Goal: Navigation & Orientation: Understand site structure

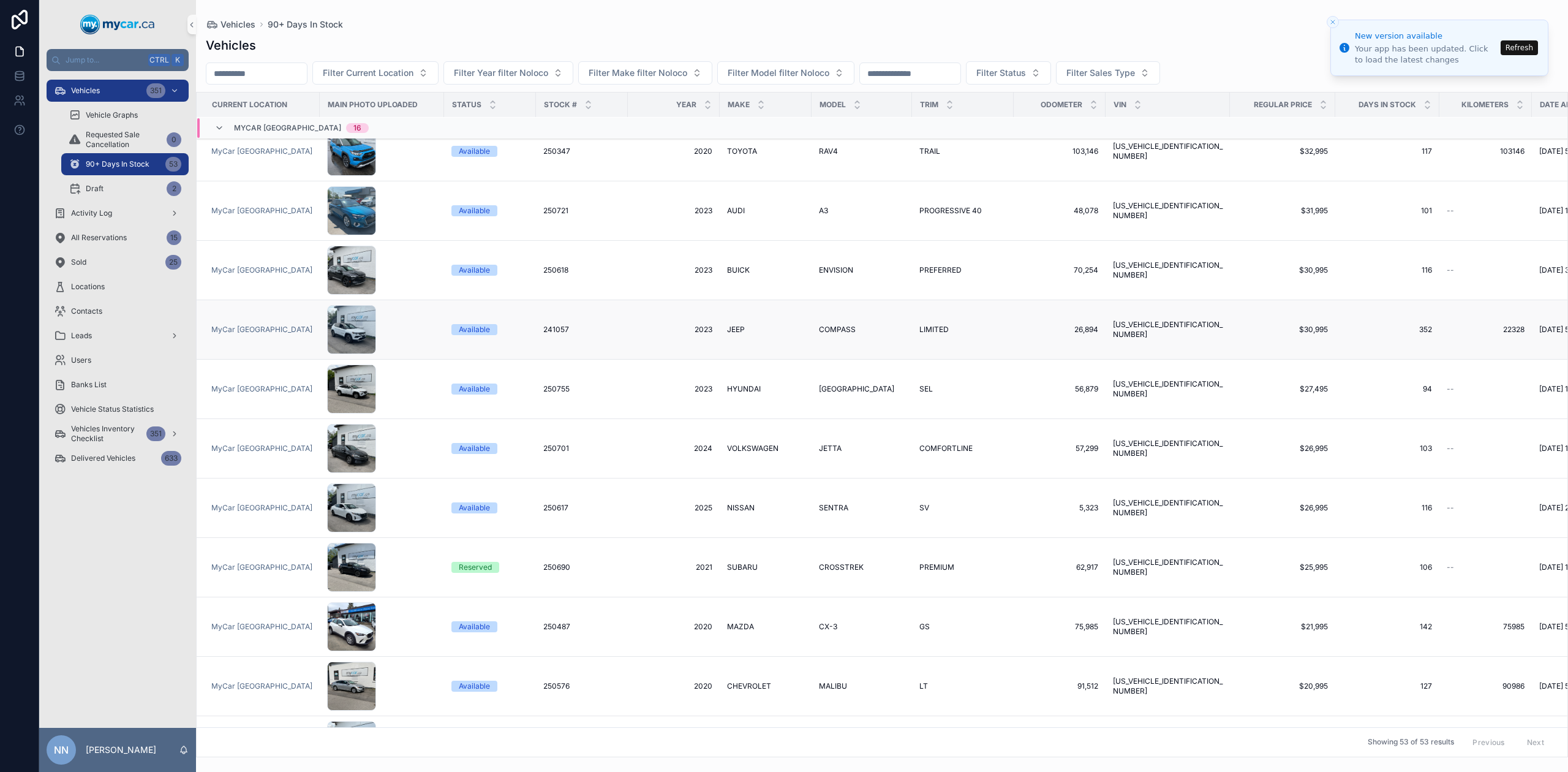
scroll to position [1398, 0]
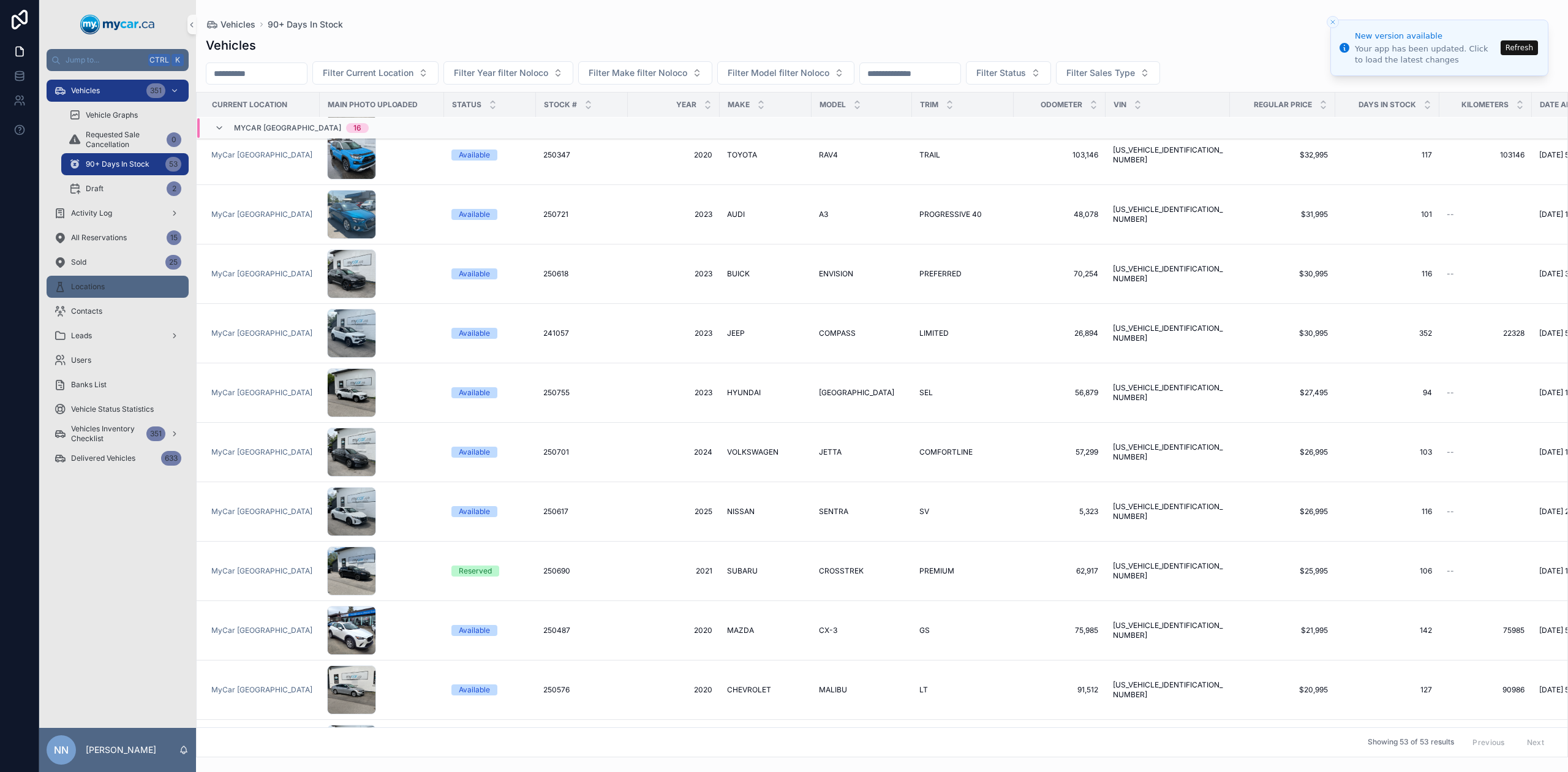
click at [114, 295] on div "Locations" at bounding box center [117, 286] width 127 height 19
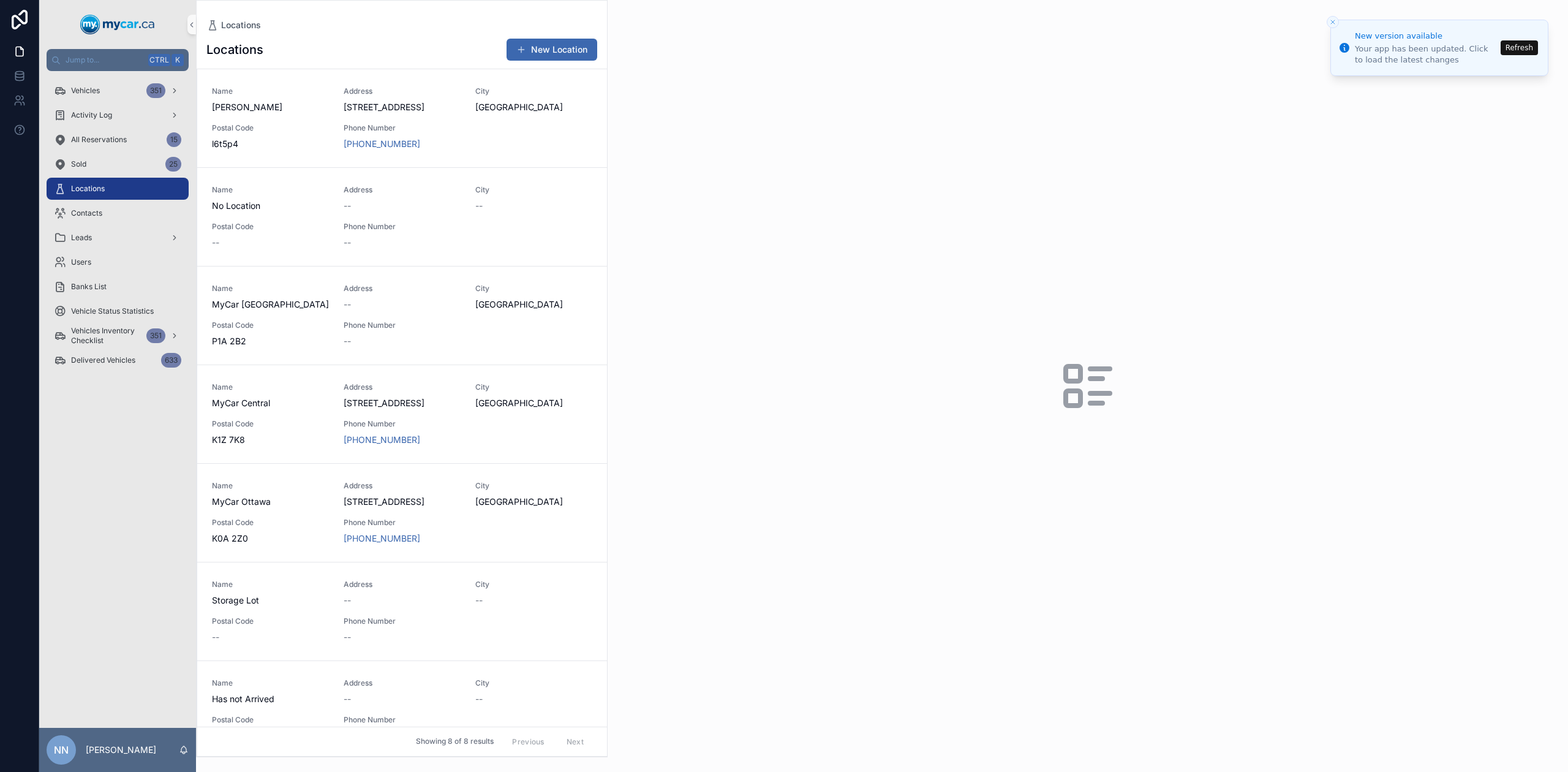
click at [712, 98] on div "scrollable content" at bounding box center [1088, 386] width 960 height 772
click at [132, 184] on div "Locations" at bounding box center [117, 189] width 127 height 19
click at [113, 361] on span "Delivered Vehicles" at bounding box center [103, 360] width 65 height 10
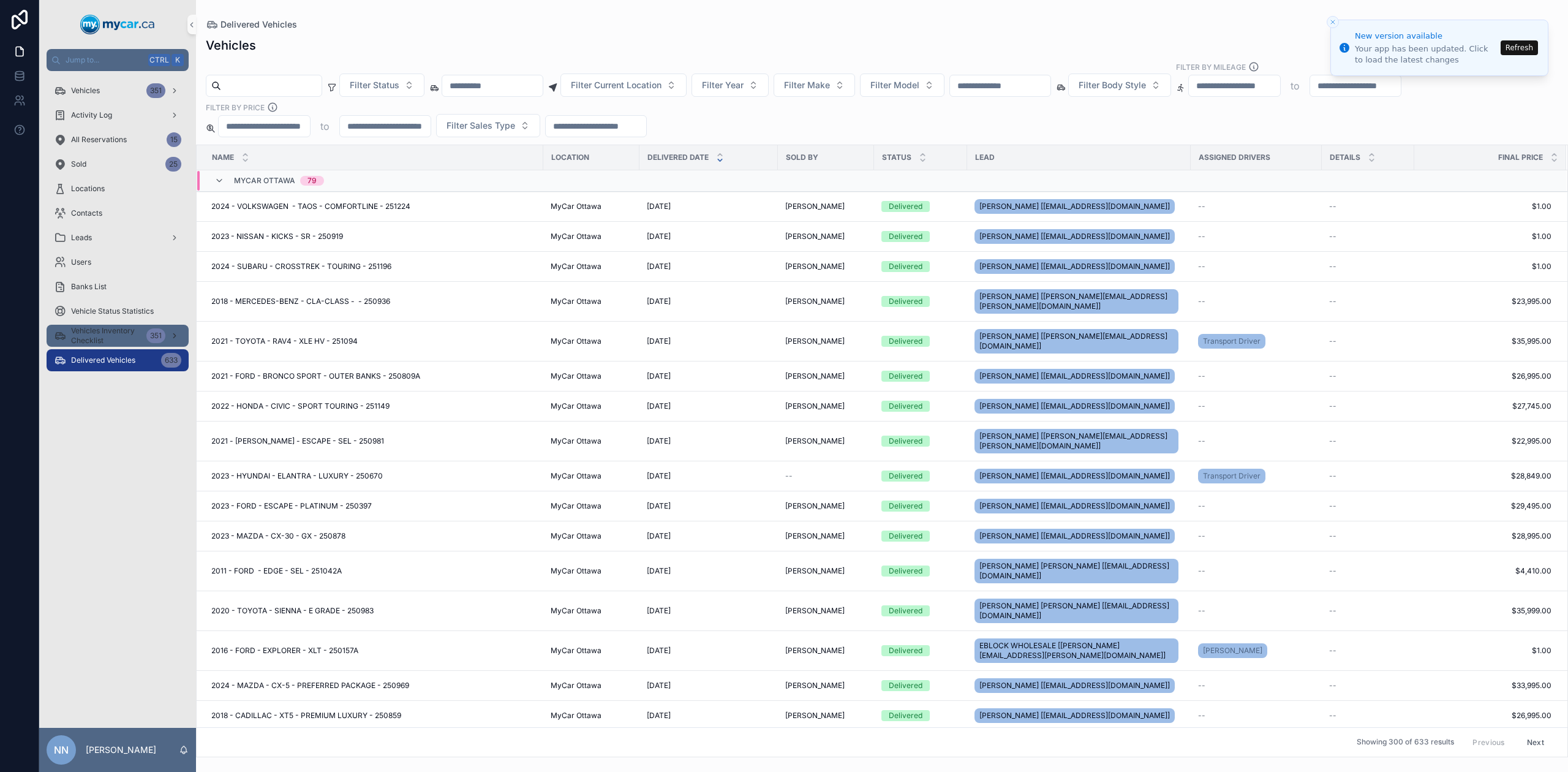
click at [88, 336] on span "Vehicles Inventory Checklist" at bounding box center [106, 335] width 70 height 19
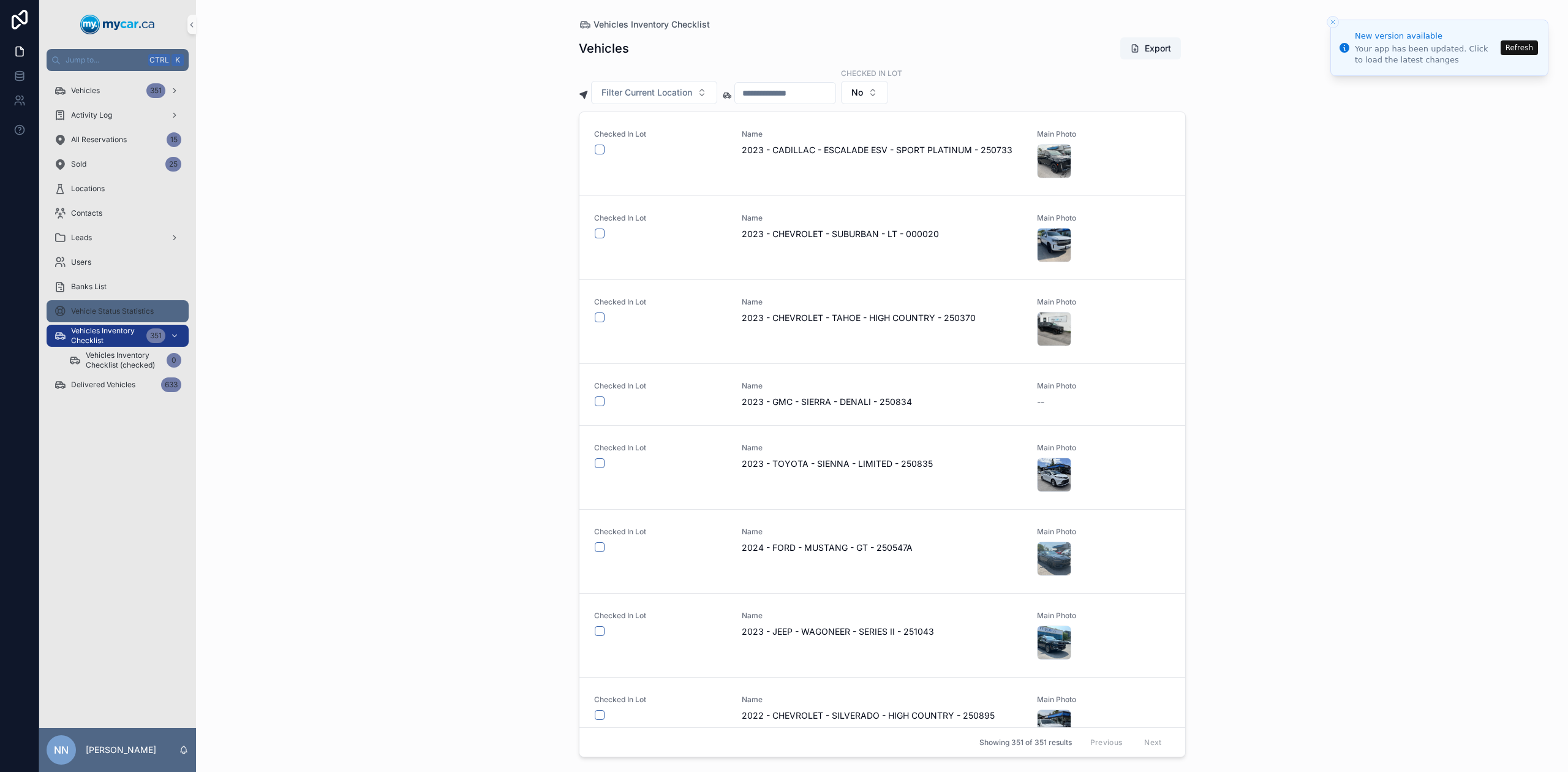
click at [81, 316] on div "Vehicle Status Statistics" at bounding box center [117, 311] width 127 height 19
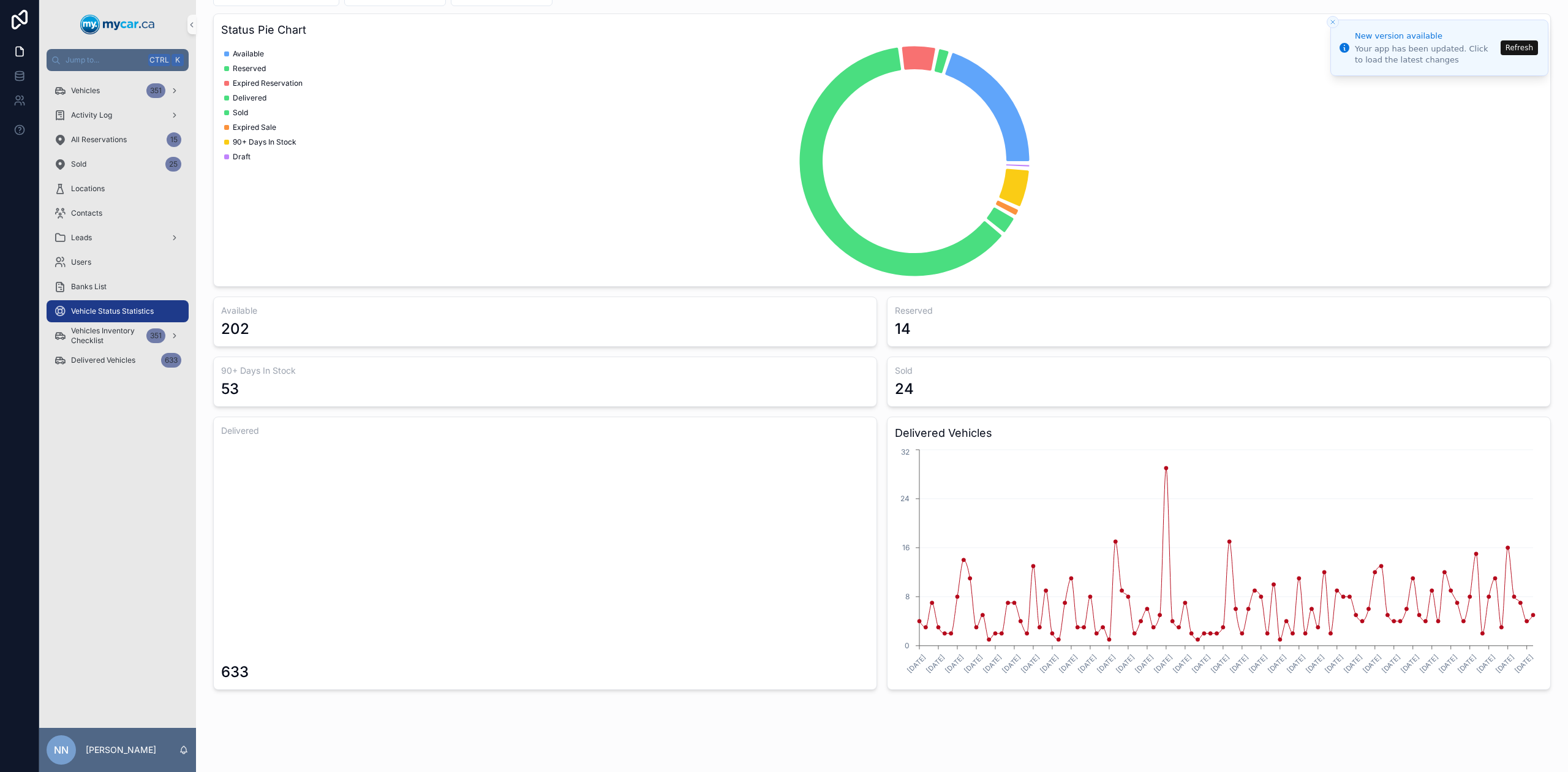
scroll to position [64, 0]
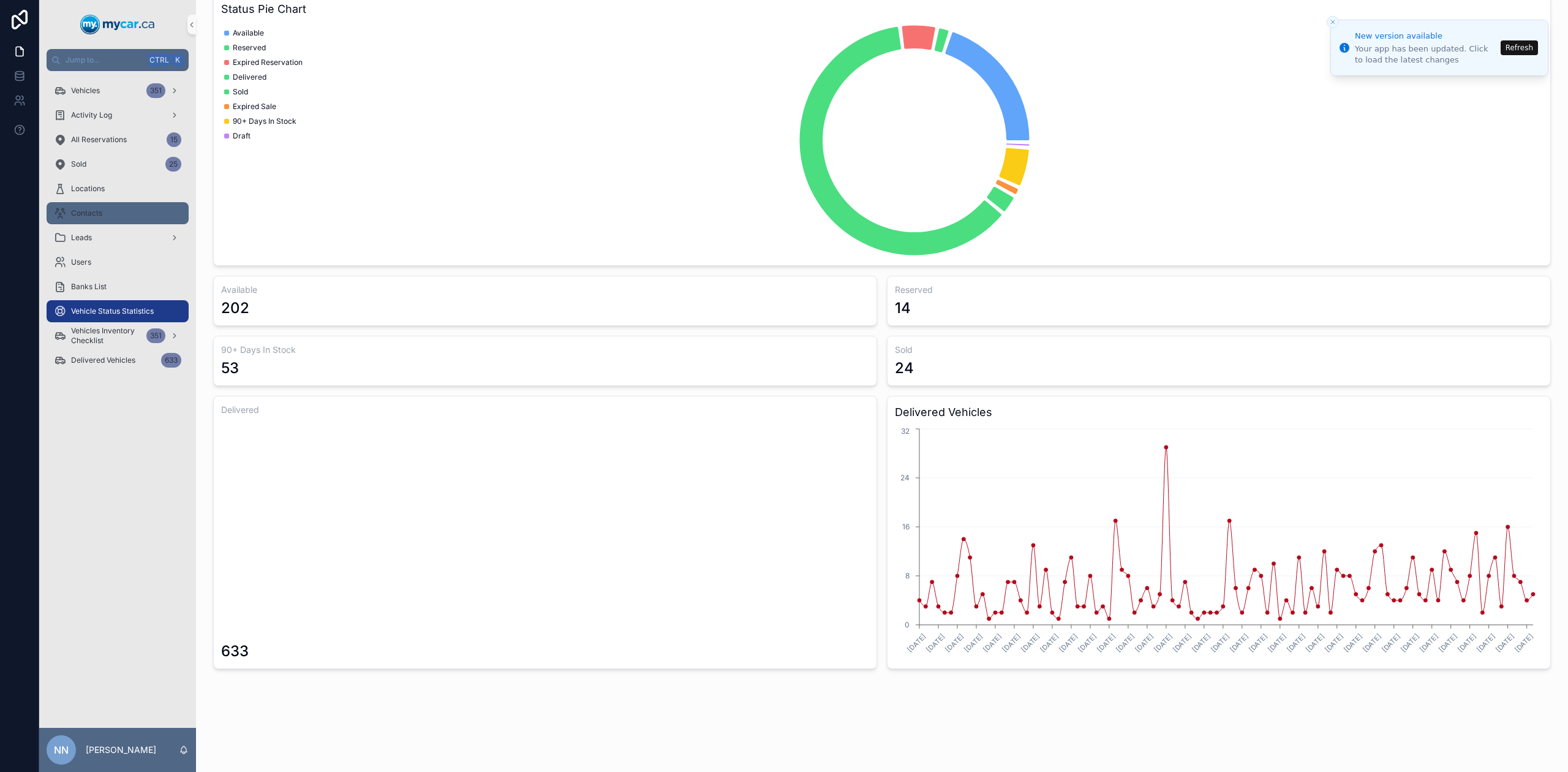
click at [106, 214] on div "Contacts" at bounding box center [117, 213] width 127 height 19
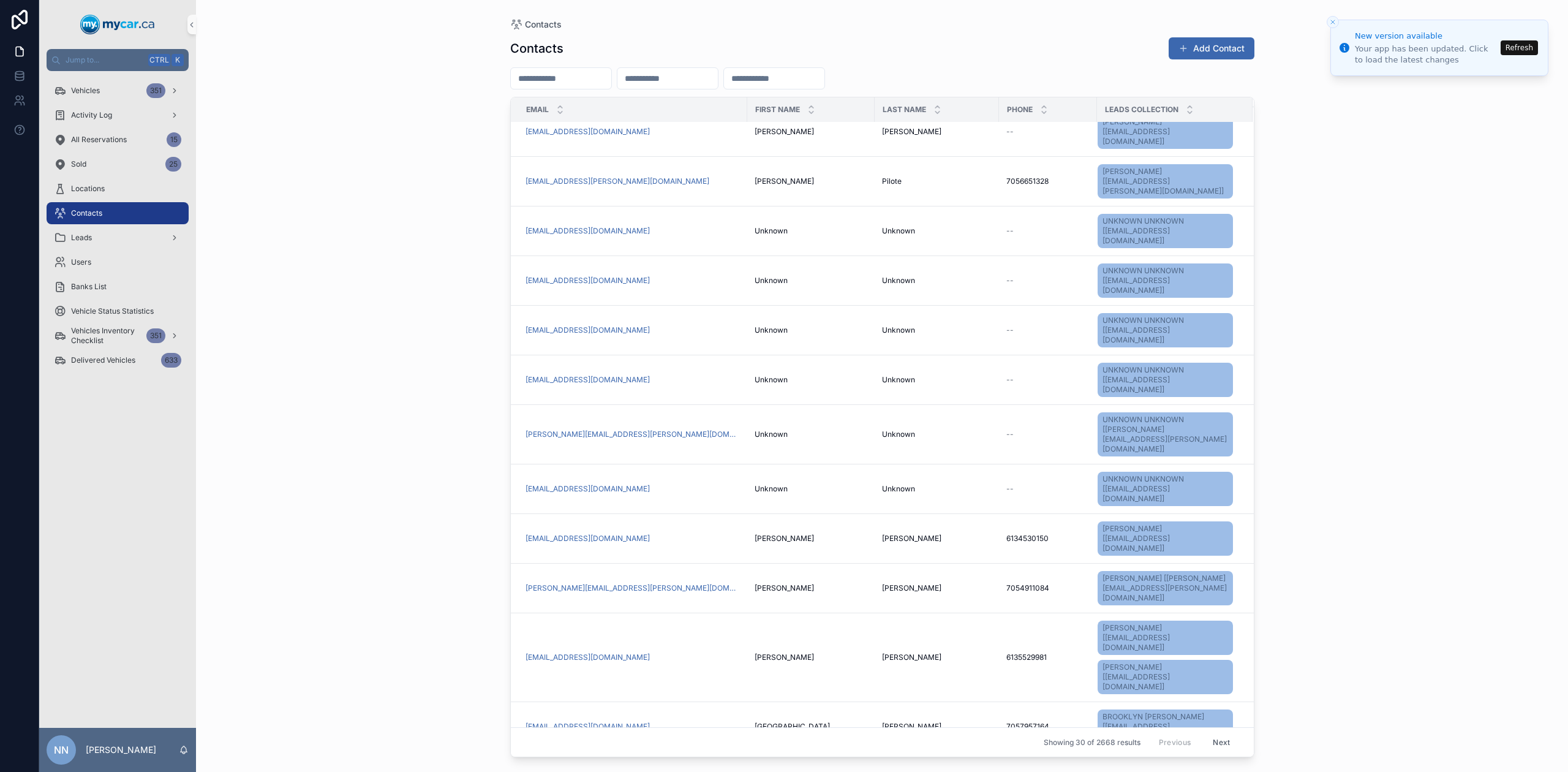
scroll to position [909, 0]
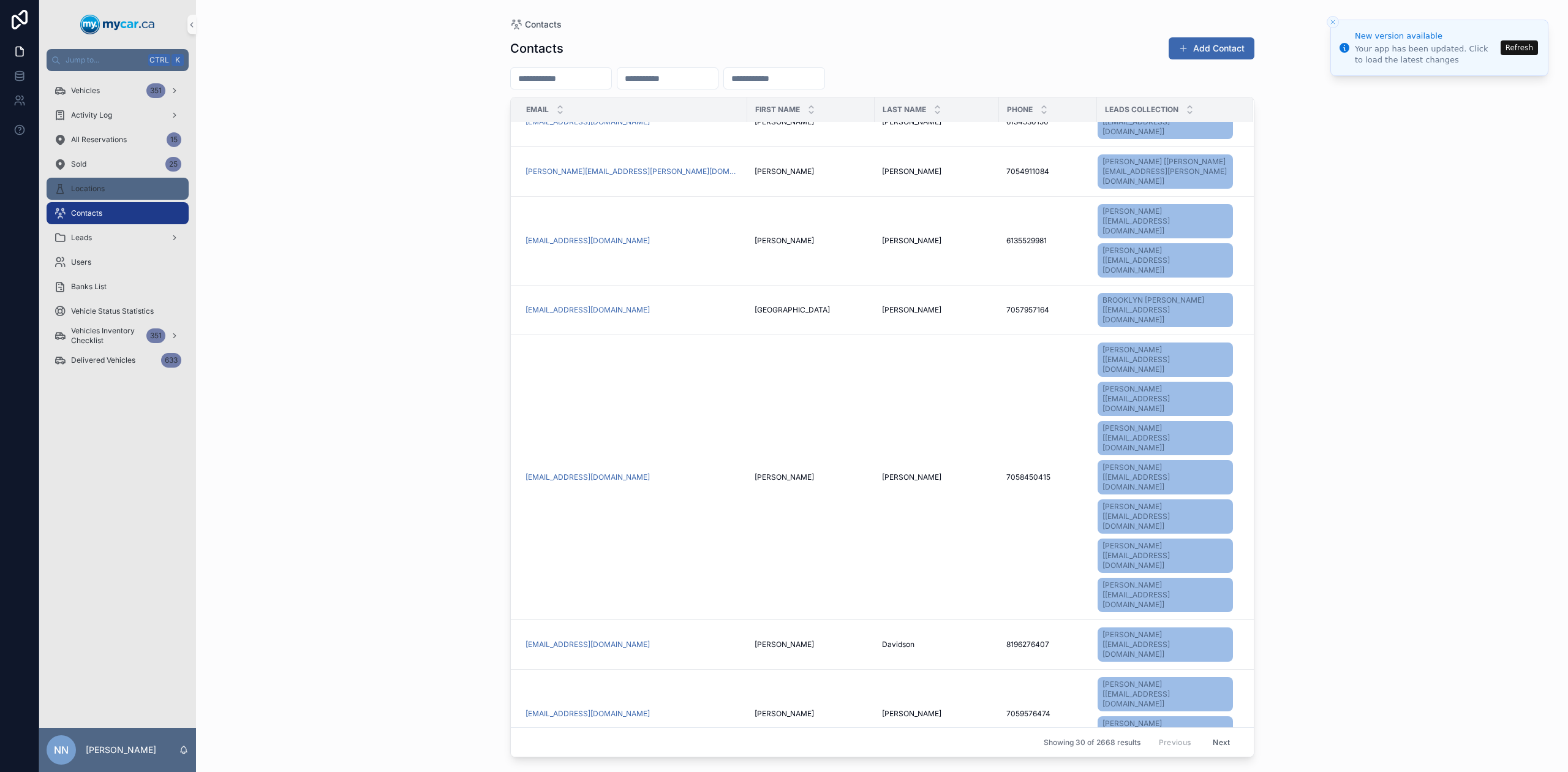
click at [89, 185] on span "Locations" at bounding box center [88, 189] width 34 height 10
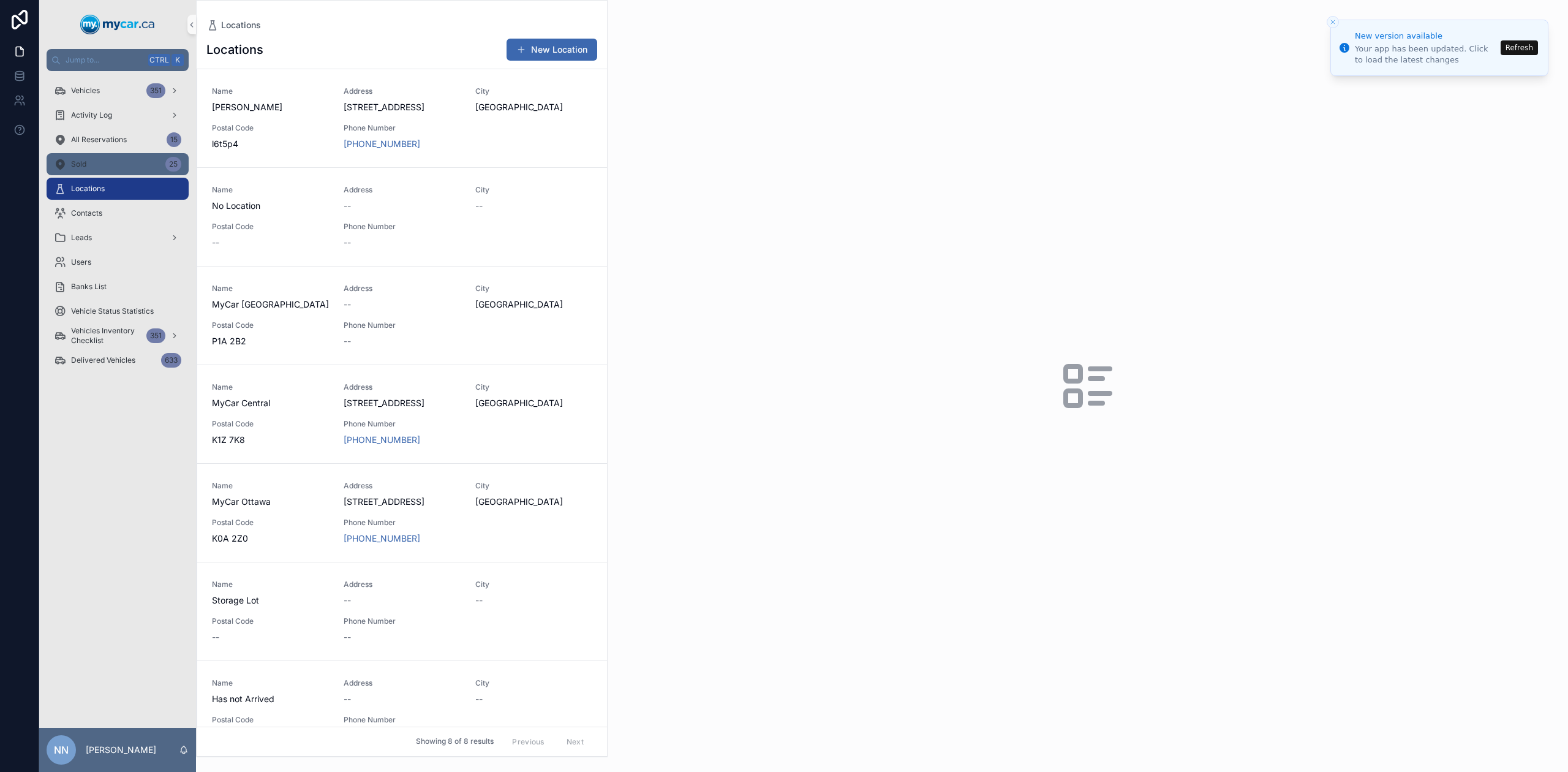
click at [96, 162] on div "Sold 25" at bounding box center [117, 164] width 127 height 19
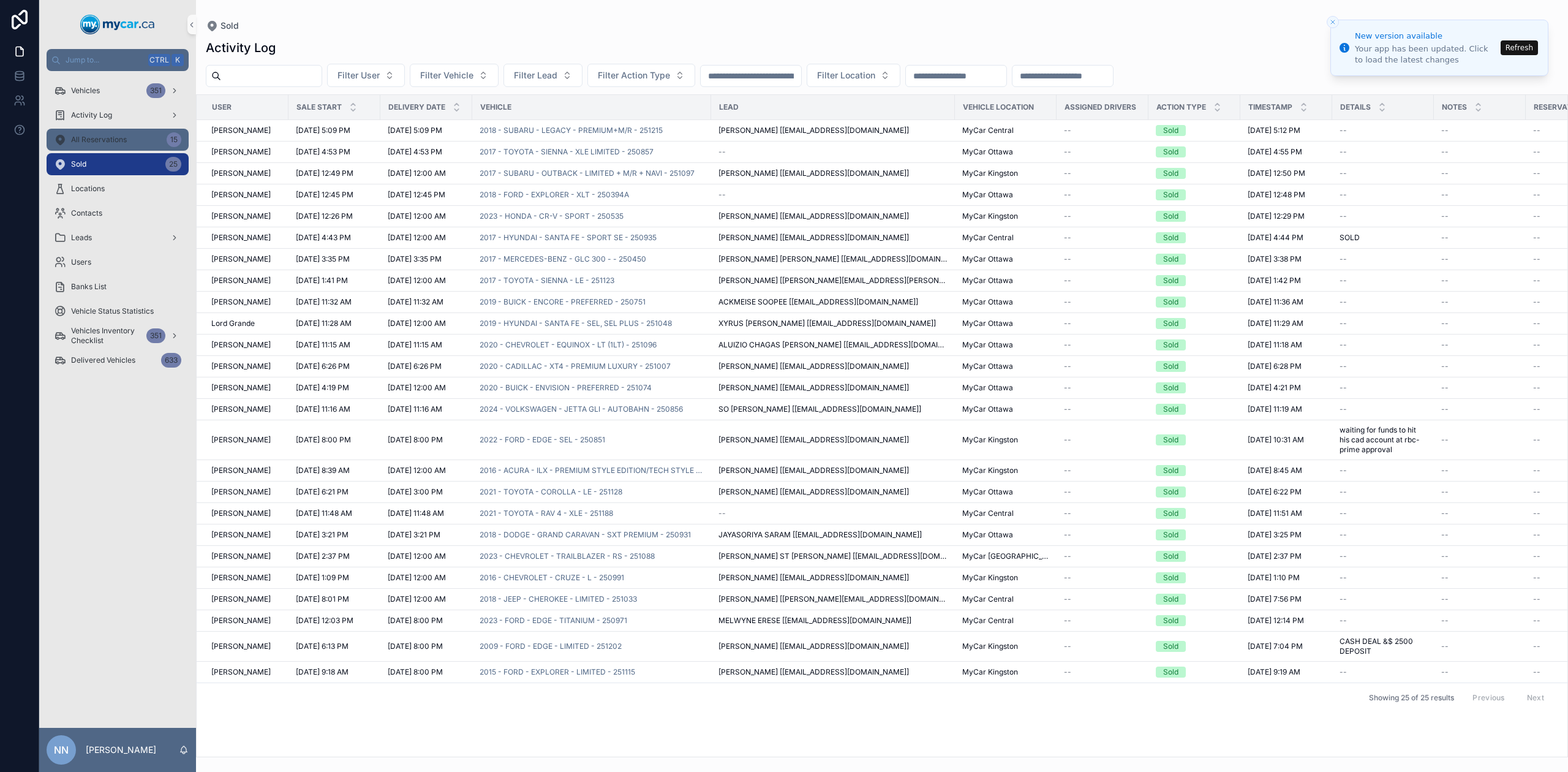
click at [106, 140] on span "All Reservations" at bounding box center [98, 140] width 56 height 10
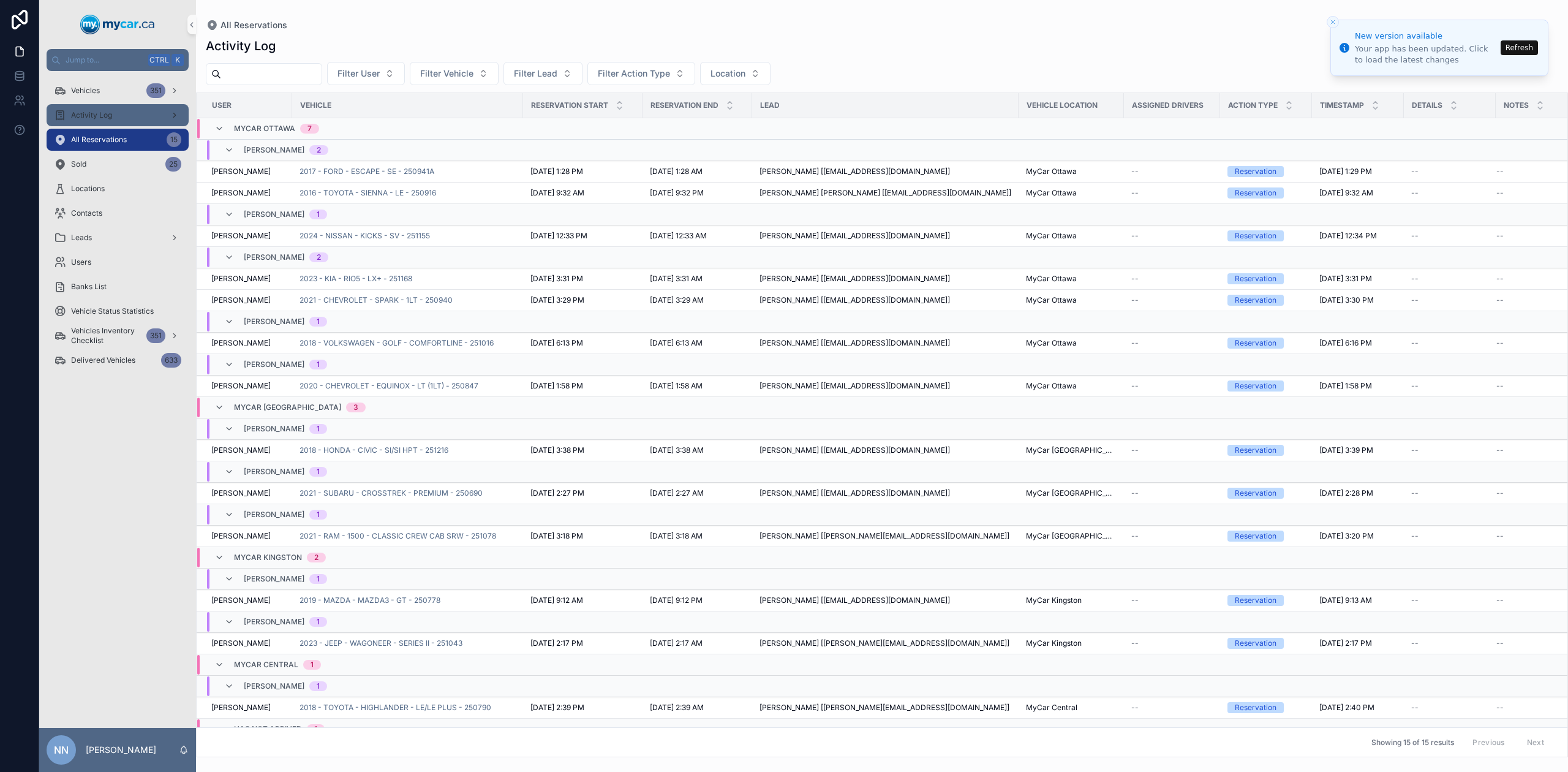
click at [111, 113] on span "Activity Log" at bounding box center [91, 115] width 41 height 10
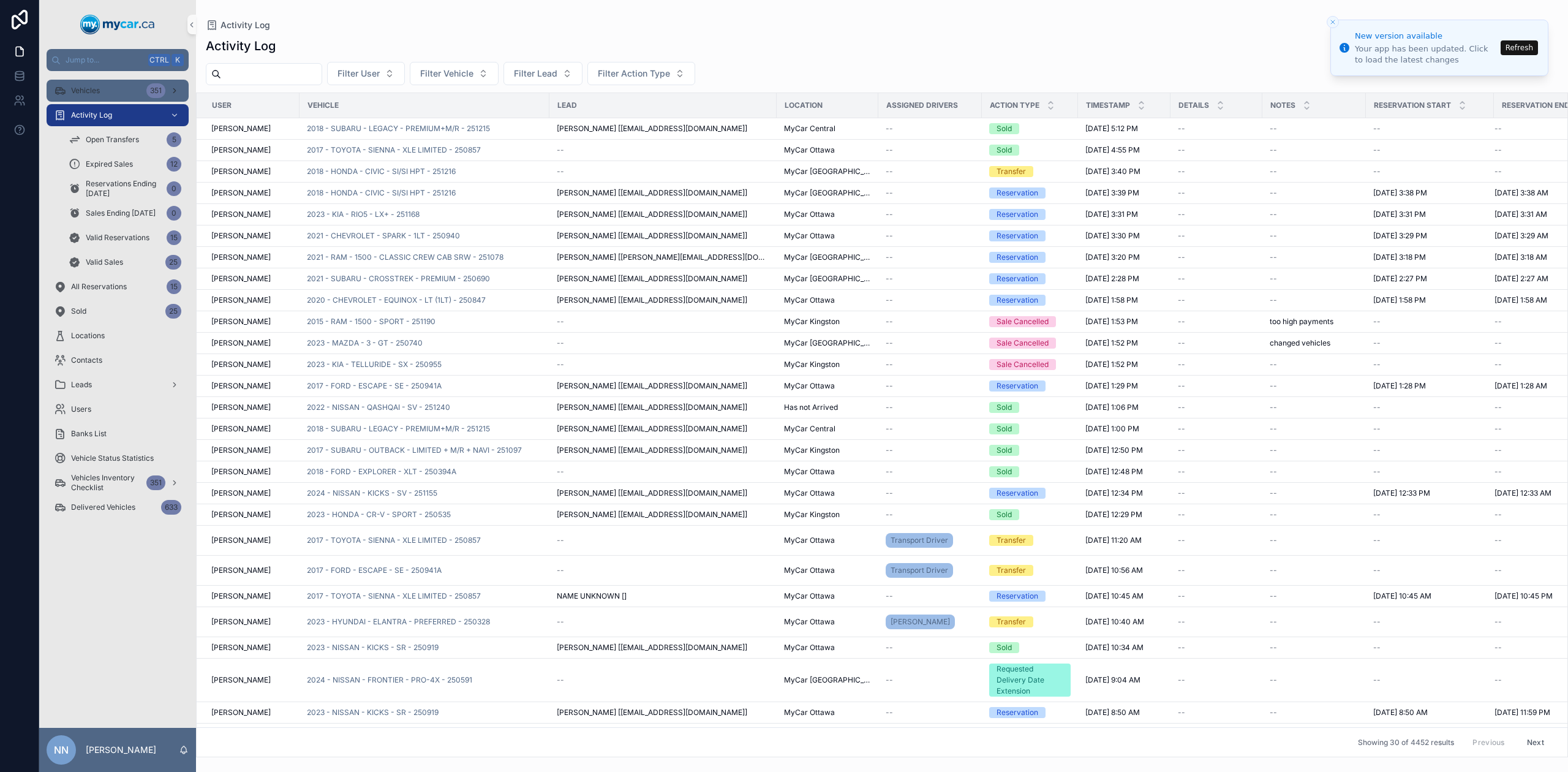
click at [104, 85] on div "Vehicles 351" at bounding box center [117, 90] width 127 height 19
